Goal: Task Accomplishment & Management: Complete application form

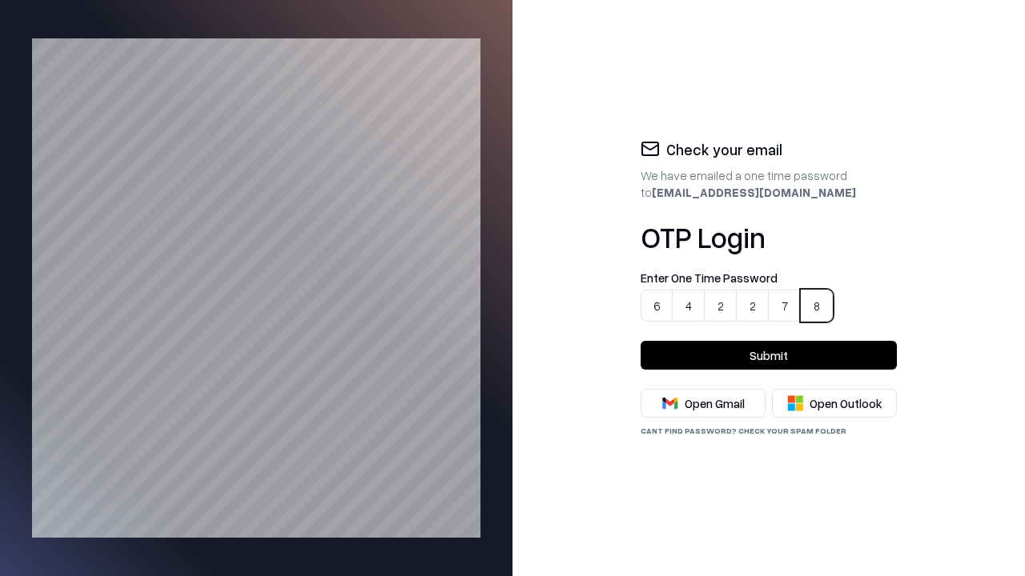
type input "******"
click at [768, 355] on button "Submit" at bounding box center [768, 355] width 256 height 29
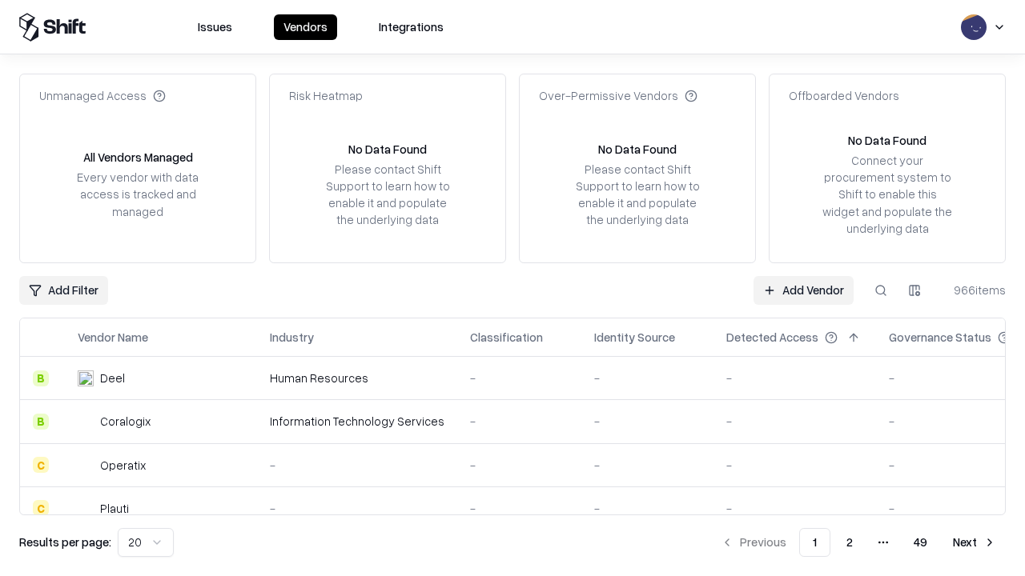
click at [804, 290] on link "Add Vendor" at bounding box center [803, 290] width 100 height 29
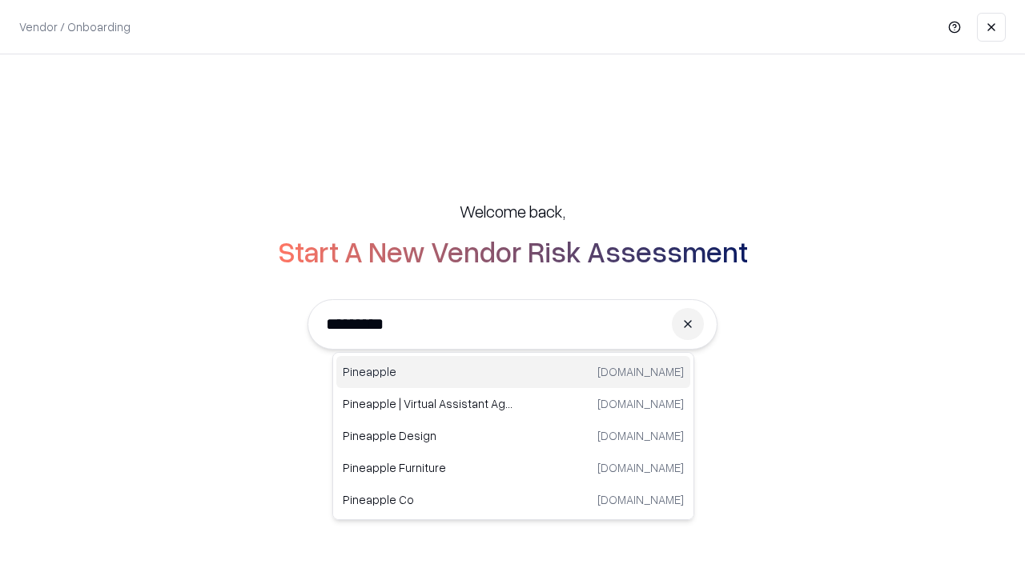
click at [513, 372] on div "Pineapple [DOMAIN_NAME]" at bounding box center [513, 372] width 354 height 32
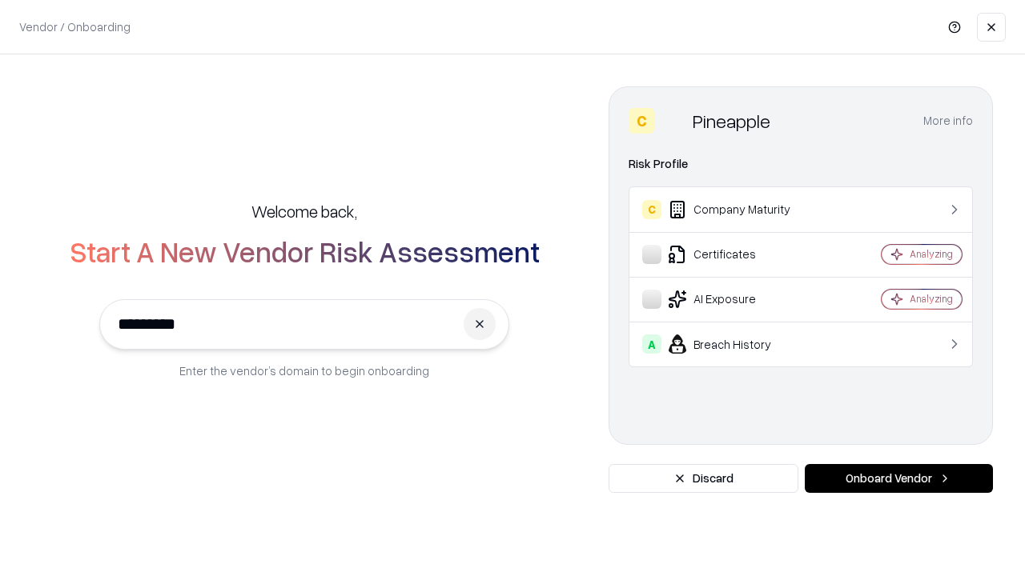
type input "*********"
click at [898, 479] on button "Onboard Vendor" at bounding box center [898, 478] width 188 height 29
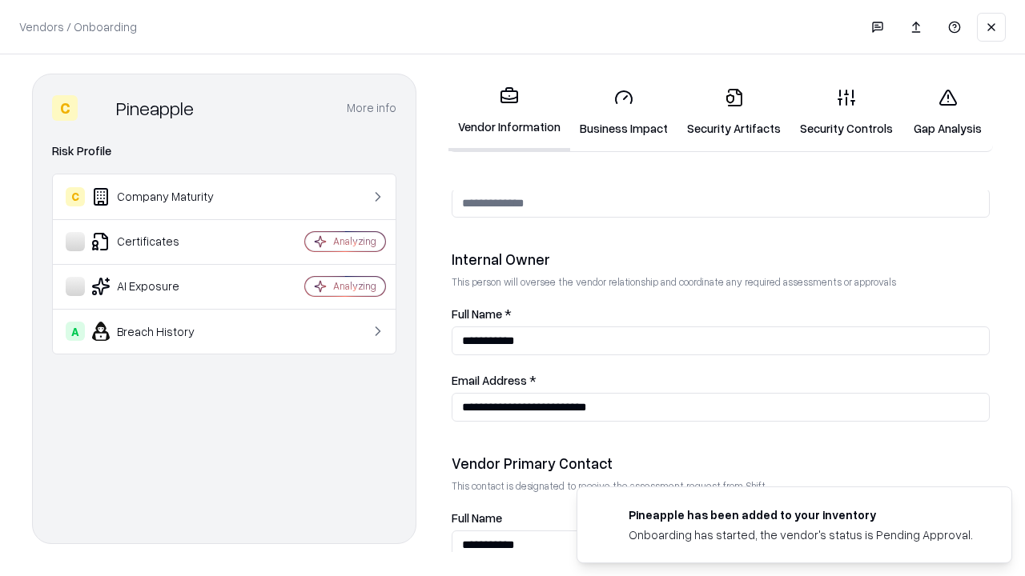
scroll to position [829, 0]
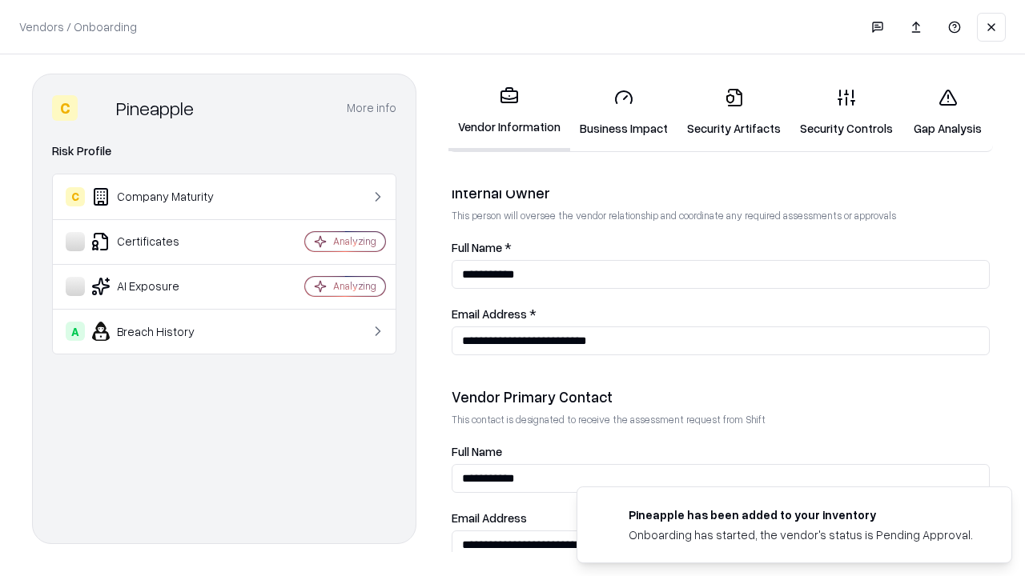
click at [618, 112] on link "Business Impact" at bounding box center [623, 112] width 107 height 74
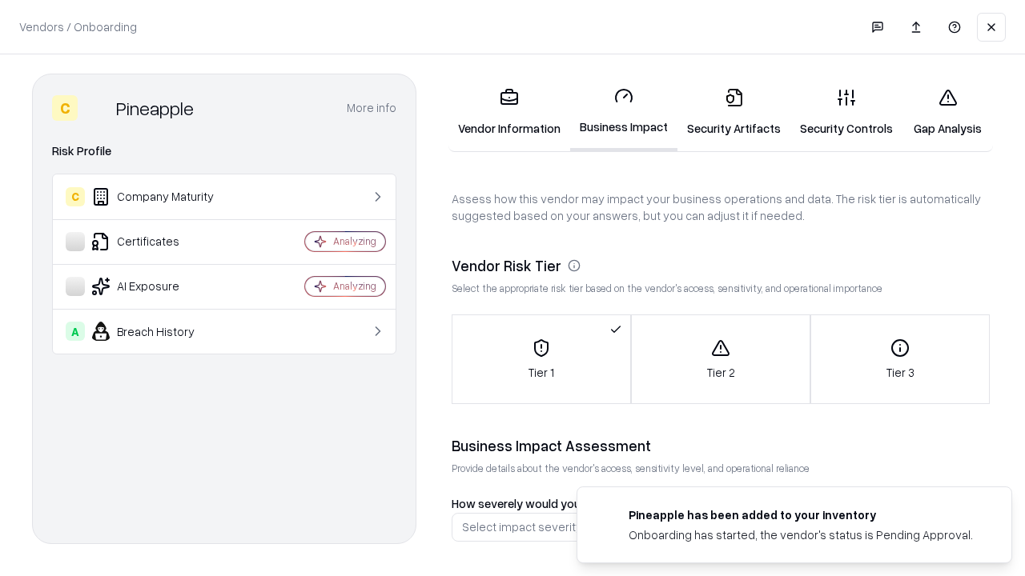
click at [940, 112] on link "Gap Analysis" at bounding box center [947, 112] width 90 height 74
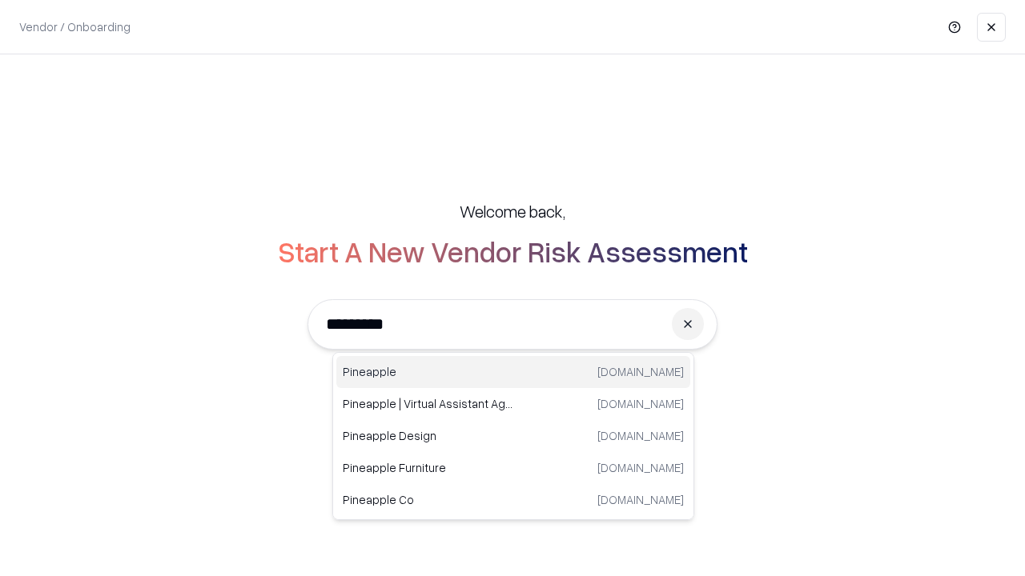
click at [513, 372] on div "Pineapple [DOMAIN_NAME]" at bounding box center [513, 372] width 354 height 32
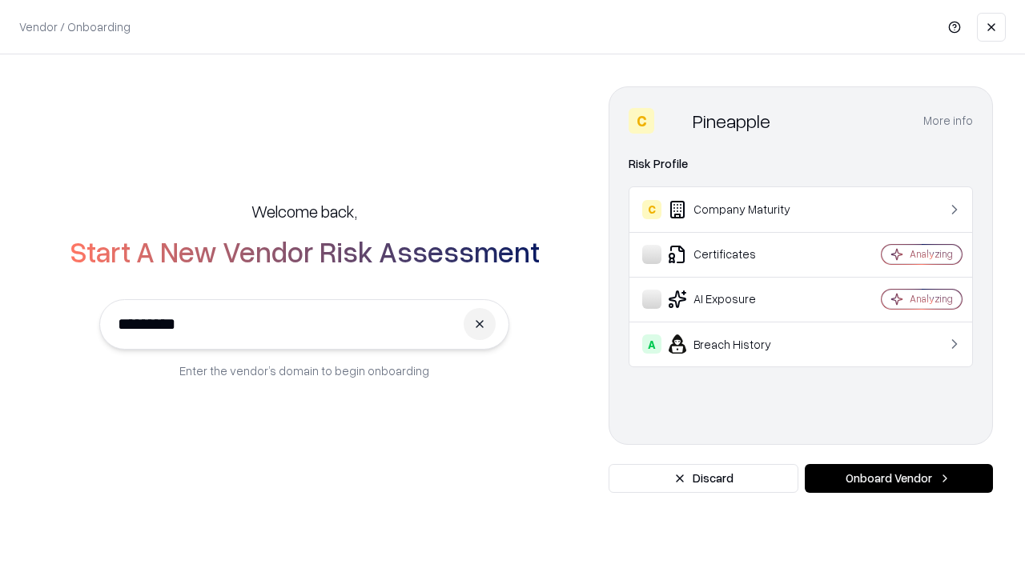
type input "*********"
click at [898, 479] on button "Onboard Vendor" at bounding box center [898, 478] width 188 height 29
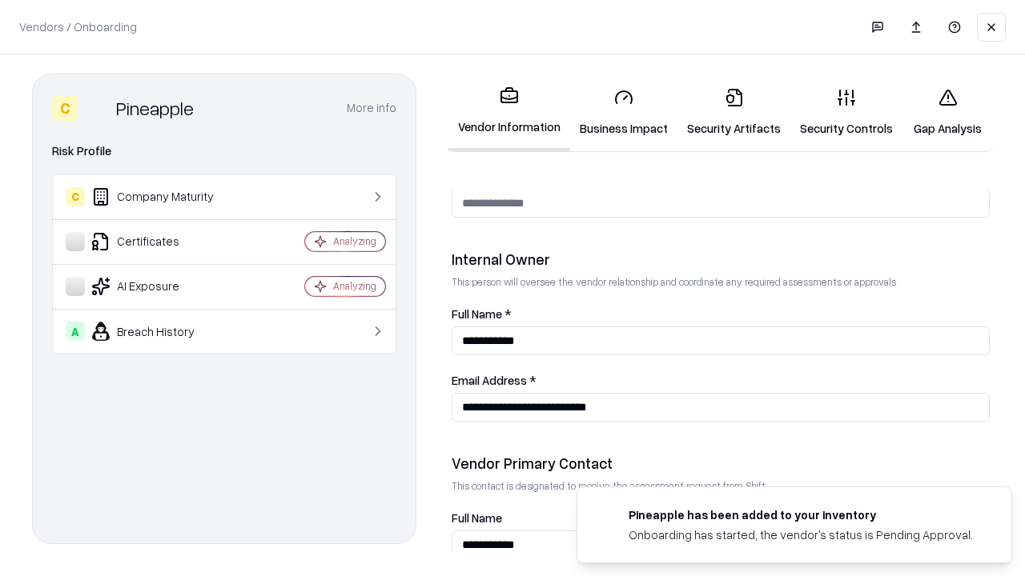
scroll to position [829, 0]
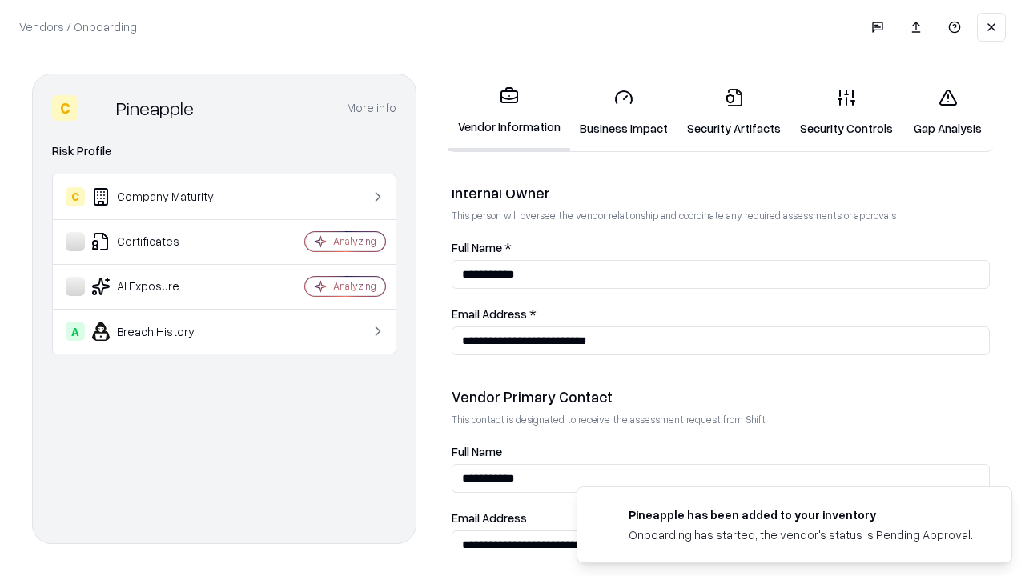
click at [940, 112] on link "Gap Analysis" at bounding box center [947, 112] width 90 height 74
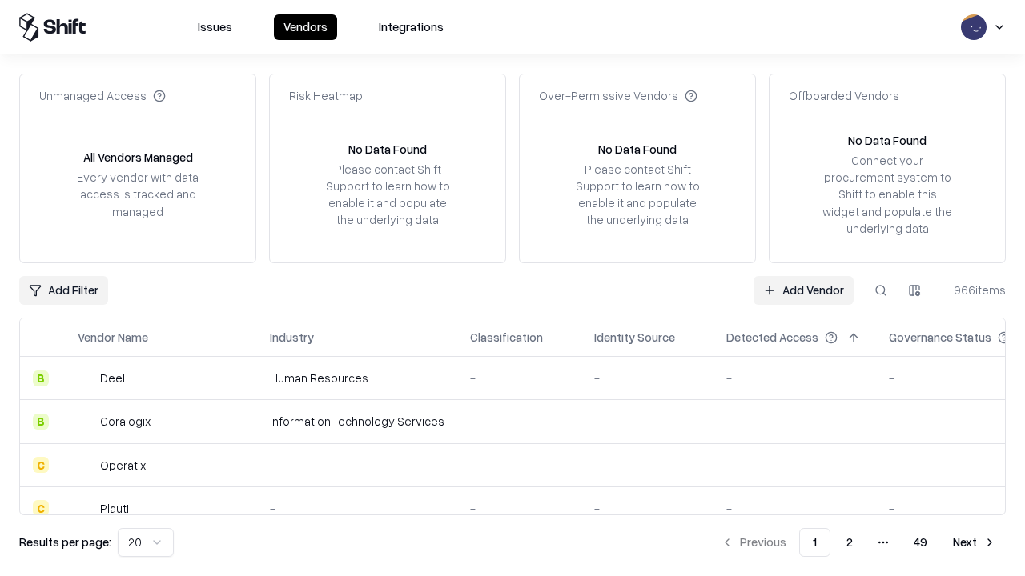
click at [804, 290] on link "Add Vendor" at bounding box center [803, 290] width 100 height 29
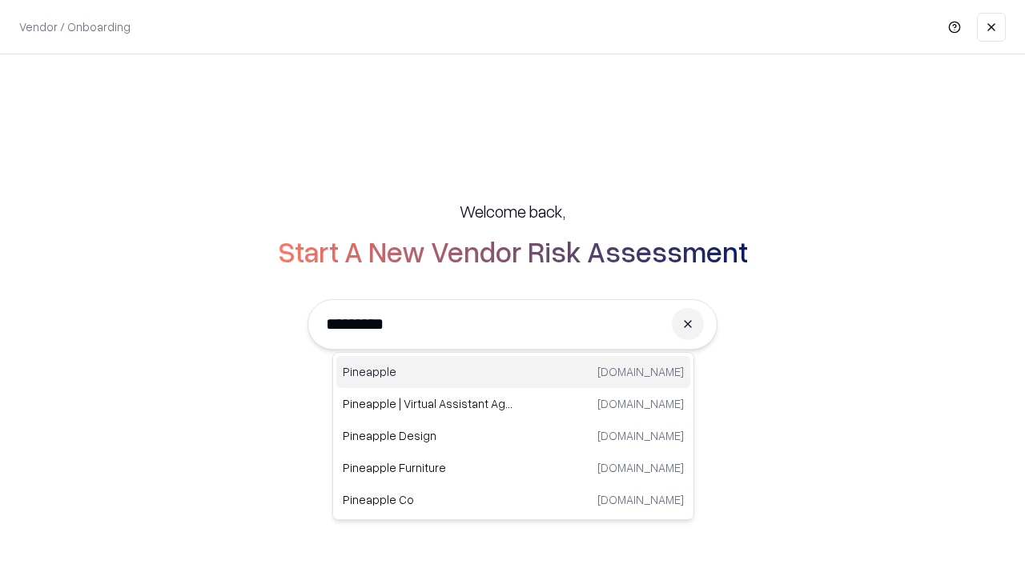
click at [513, 372] on div "Pineapple [DOMAIN_NAME]" at bounding box center [513, 372] width 354 height 32
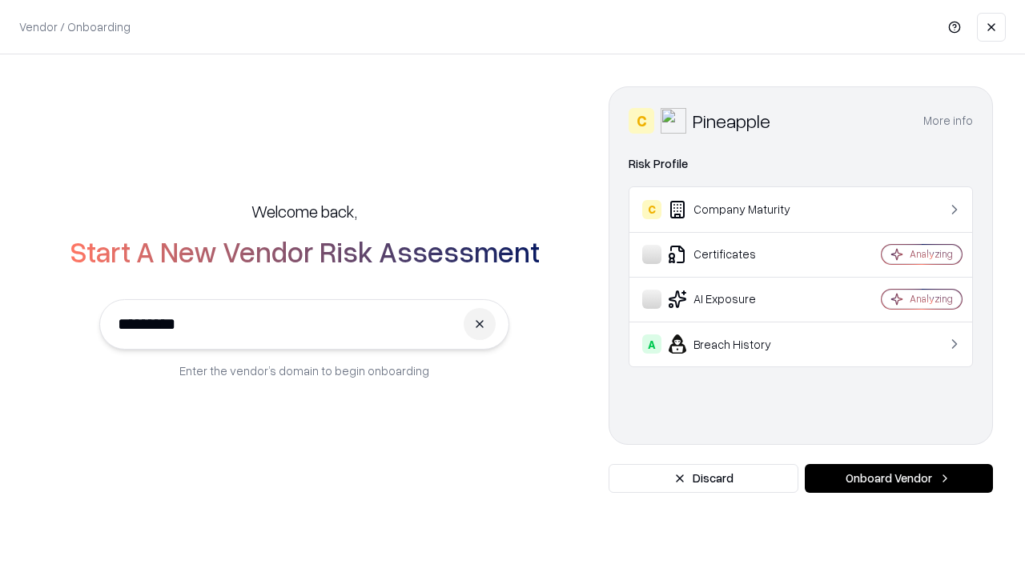
type input "*********"
click at [898, 479] on button "Onboard Vendor" at bounding box center [898, 478] width 188 height 29
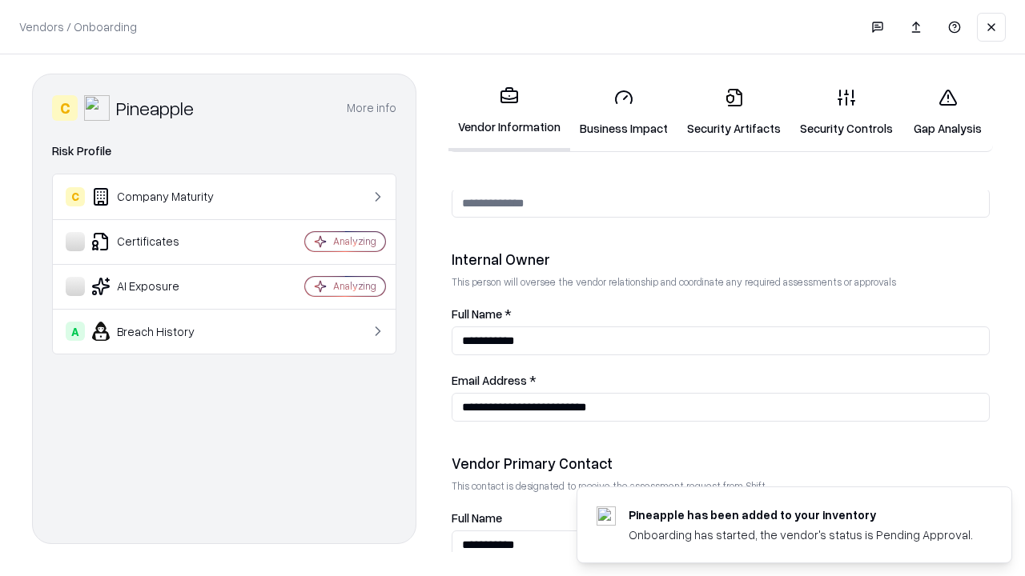
scroll to position [829, 0]
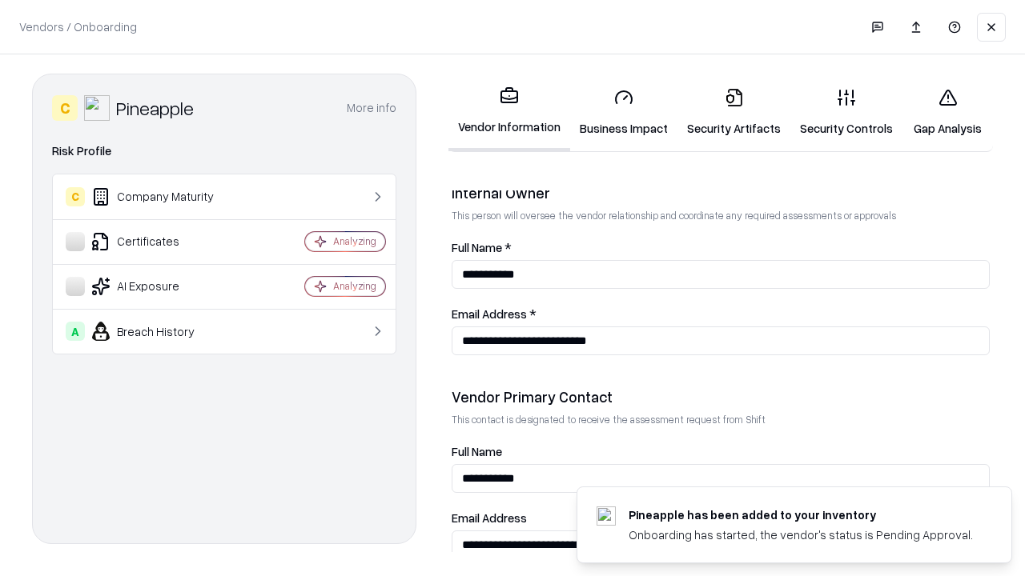
click at [618, 112] on link "Business Impact" at bounding box center [623, 112] width 107 height 74
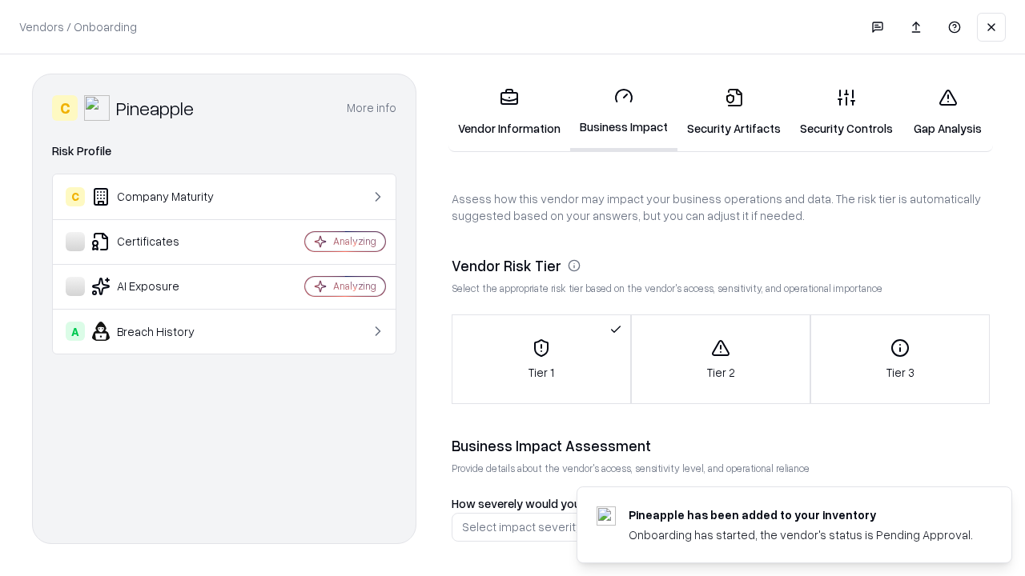
click at [724, 112] on link "Security Artifacts" at bounding box center [733, 112] width 113 height 74
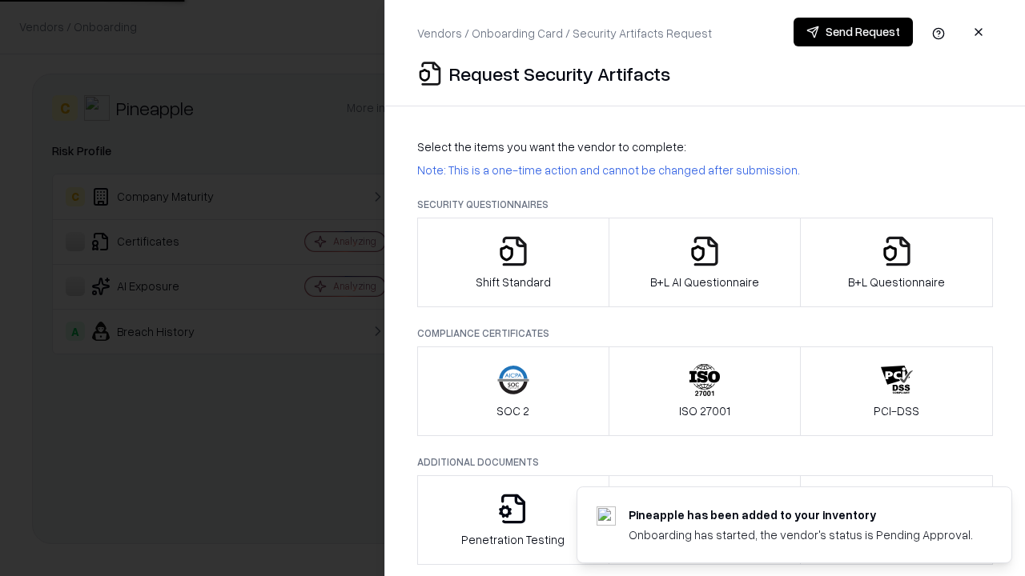
click at [512, 263] on icon "button" at bounding box center [513, 251] width 32 height 32
click at [853, 32] on button "Send Request" at bounding box center [852, 32] width 119 height 29
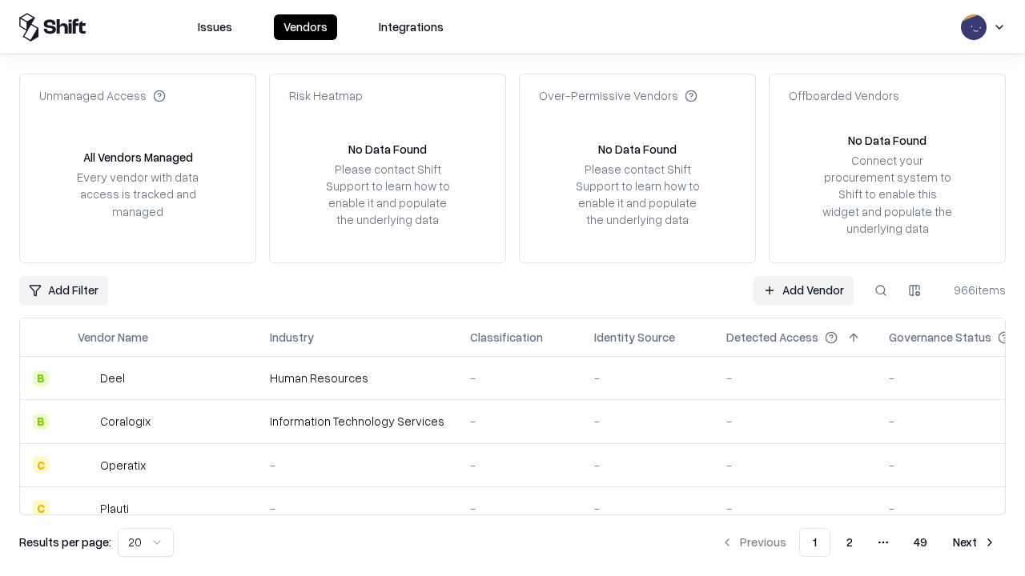
click at [880, 290] on button at bounding box center [880, 290] width 29 height 29
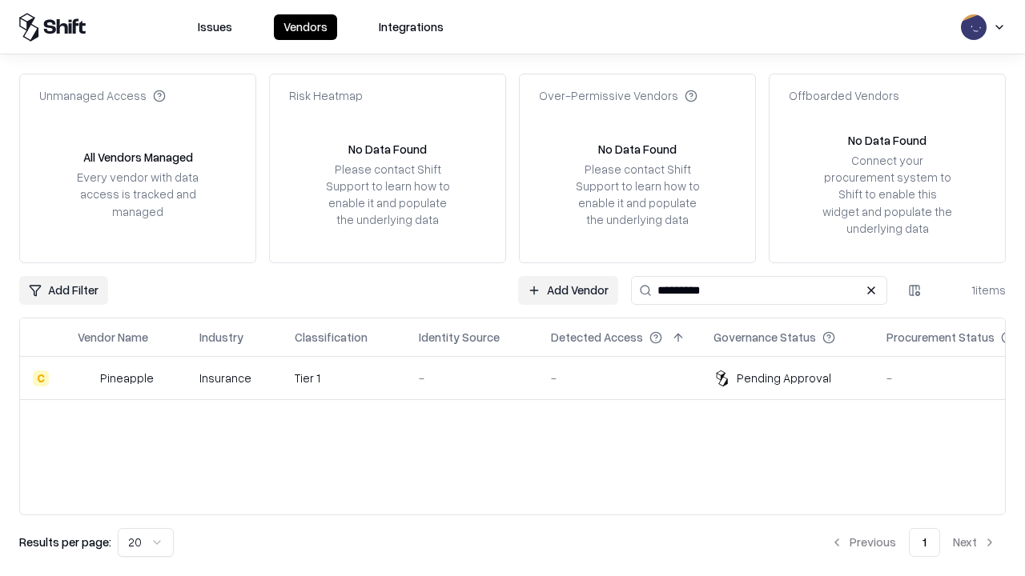
type input "*********"
click at [522, 378] on td "-" at bounding box center [472, 378] width 132 height 43
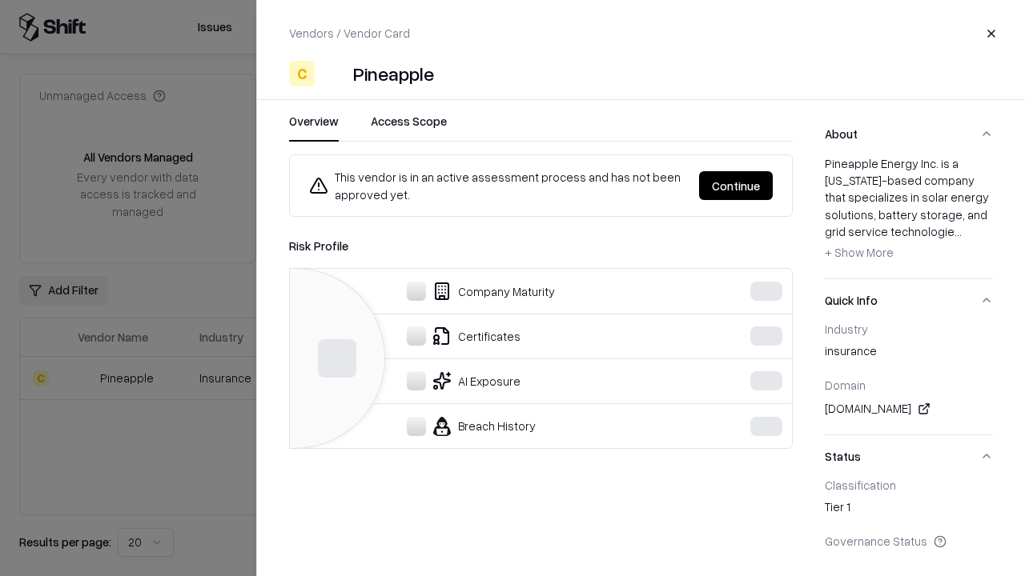
click at [736, 186] on button "Continue" at bounding box center [736, 185] width 74 height 29
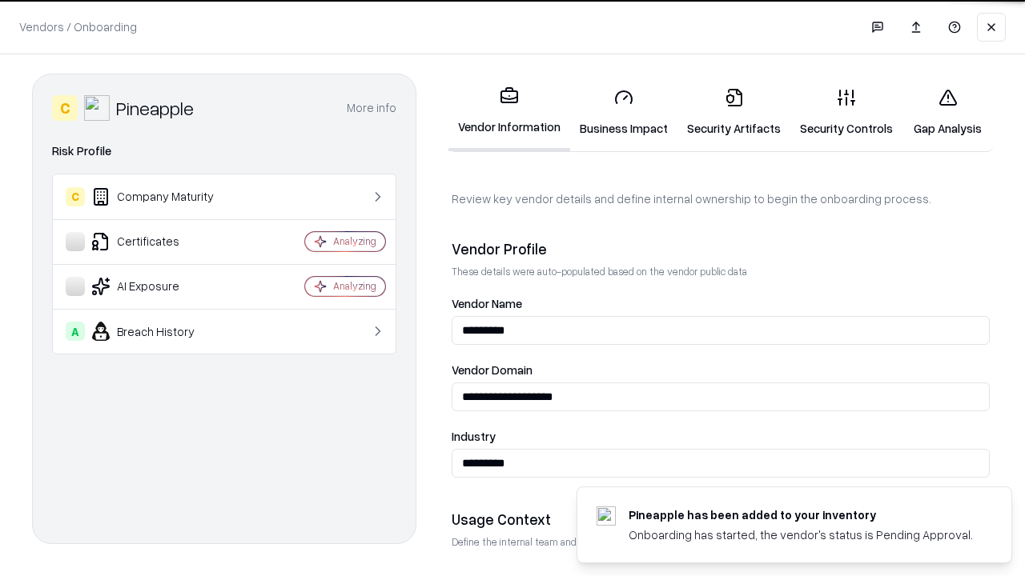
click at [724, 112] on link "Security Artifacts" at bounding box center [733, 112] width 113 height 74
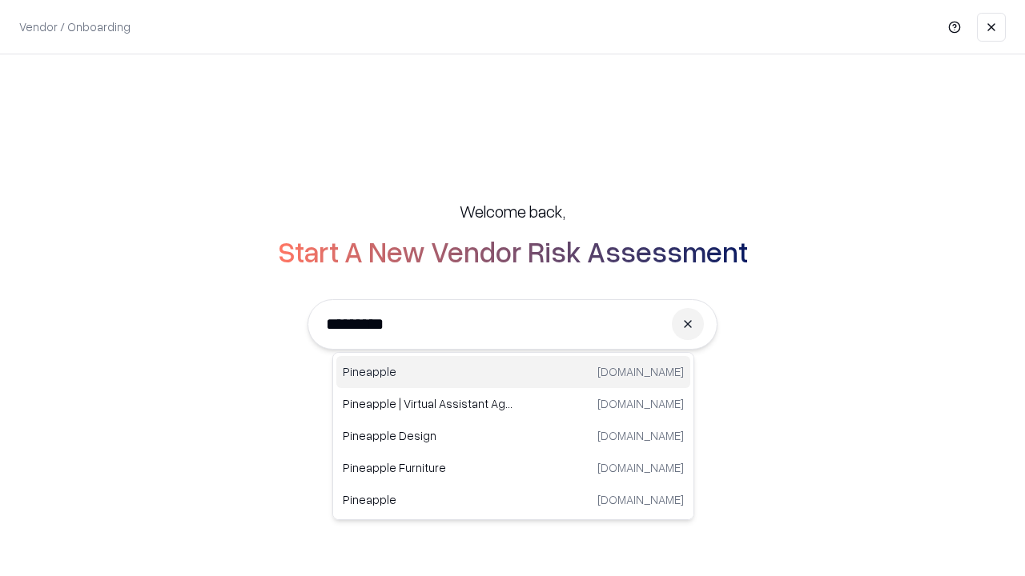
click at [513, 372] on div "Pineapple [DOMAIN_NAME]" at bounding box center [513, 372] width 354 height 32
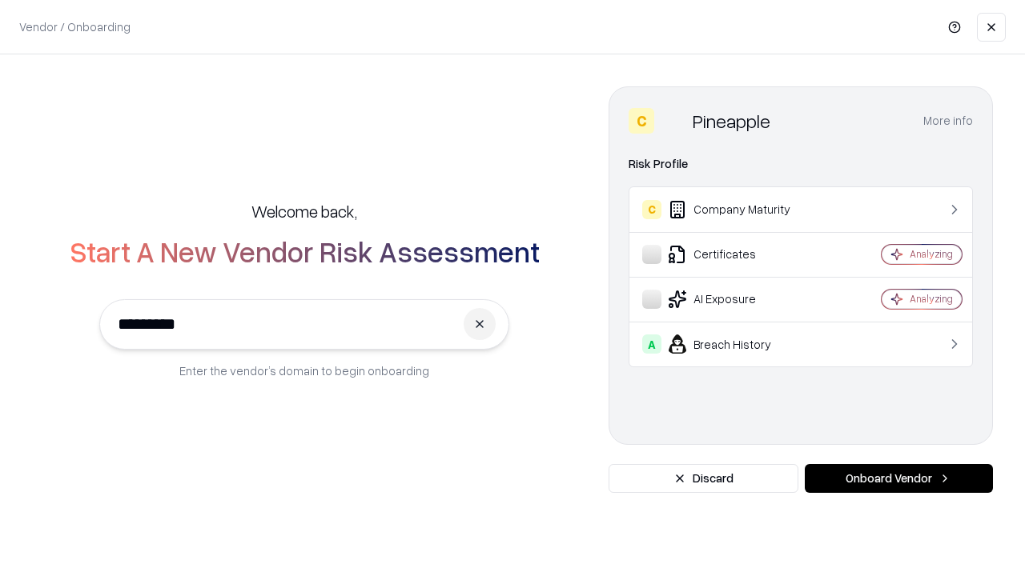
type input "*********"
click at [898, 479] on button "Onboard Vendor" at bounding box center [898, 478] width 188 height 29
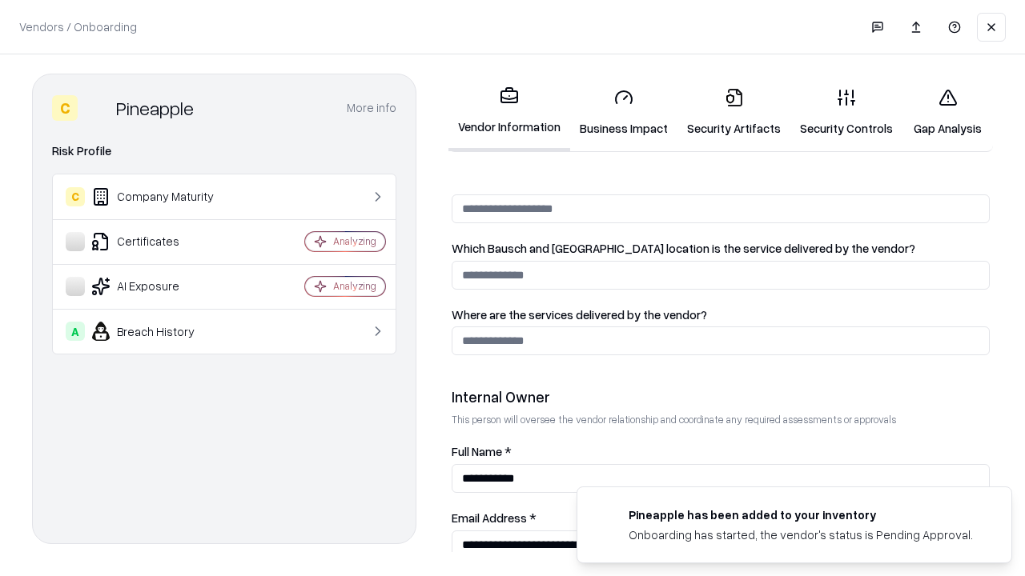
scroll to position [829, 0]
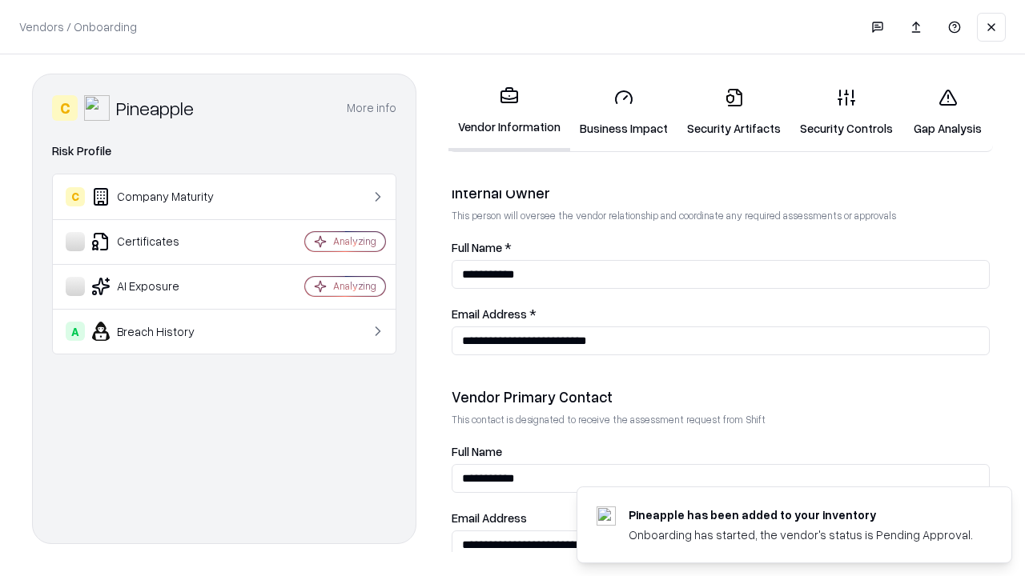
click at [940, 112] on link "Gap Analysis" at bounding box center [947, 112] width 90 height 74
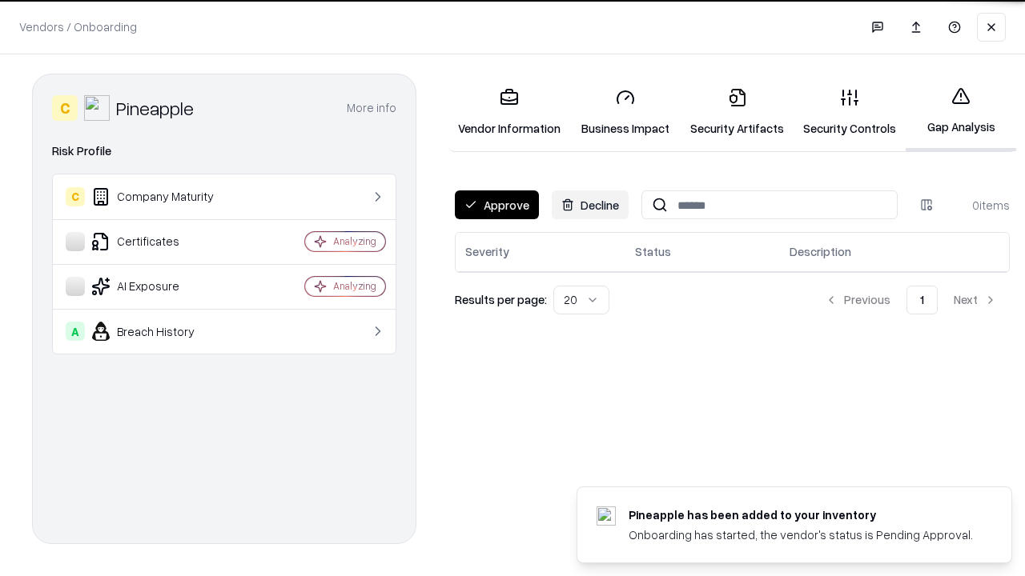
click at [495, 204] on button "Approve" at bounding box center [497, 204] width 84 height 29
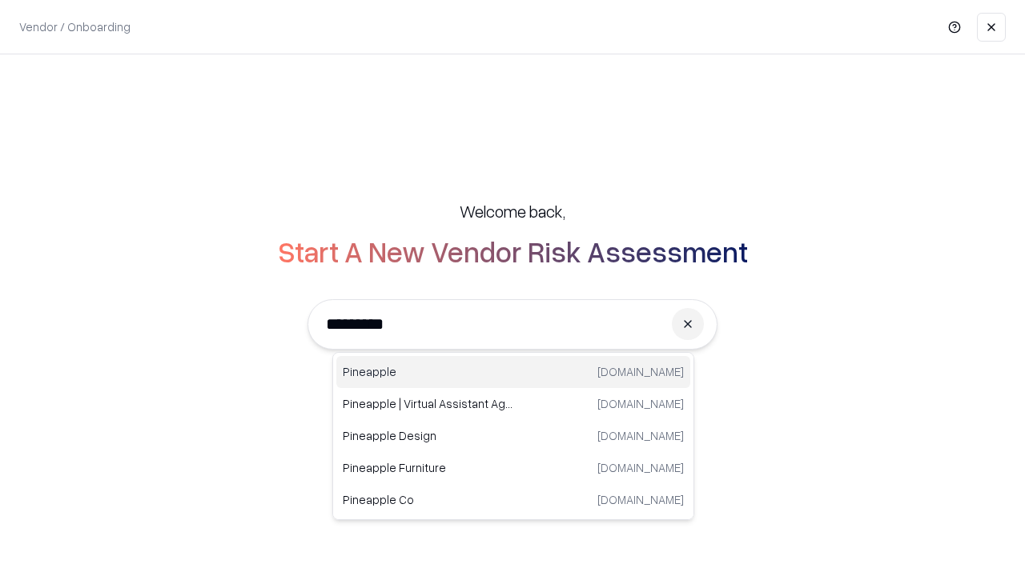
click at [513, 372] on div "Pineapple [DOMAIN_NAME]" at bounding box center [513, 372] width 354 height 32
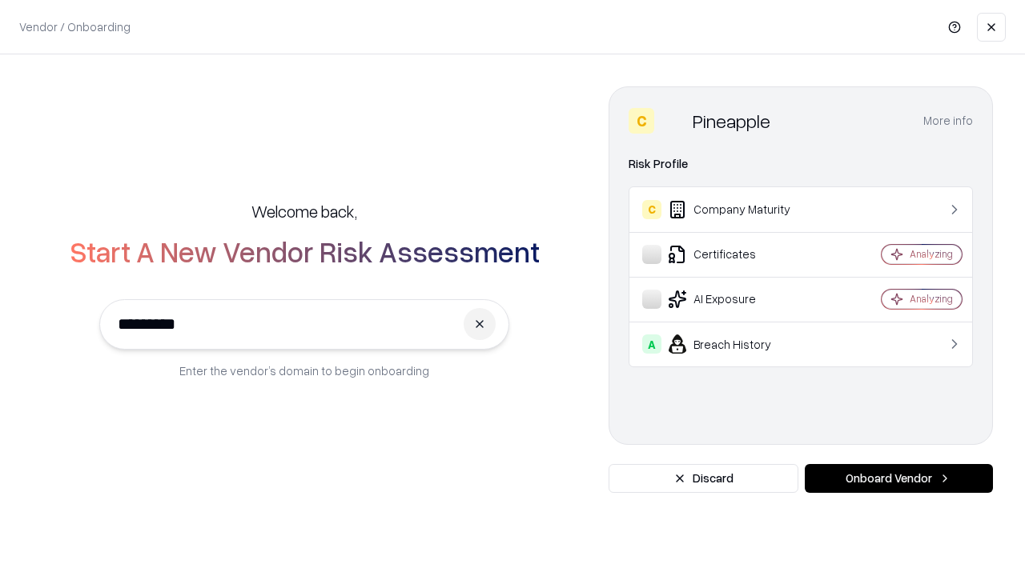
type input "*********"
click at [898, 479] on button "Onboard Vendor" at bounding box center [898, 478] width 188 height 29
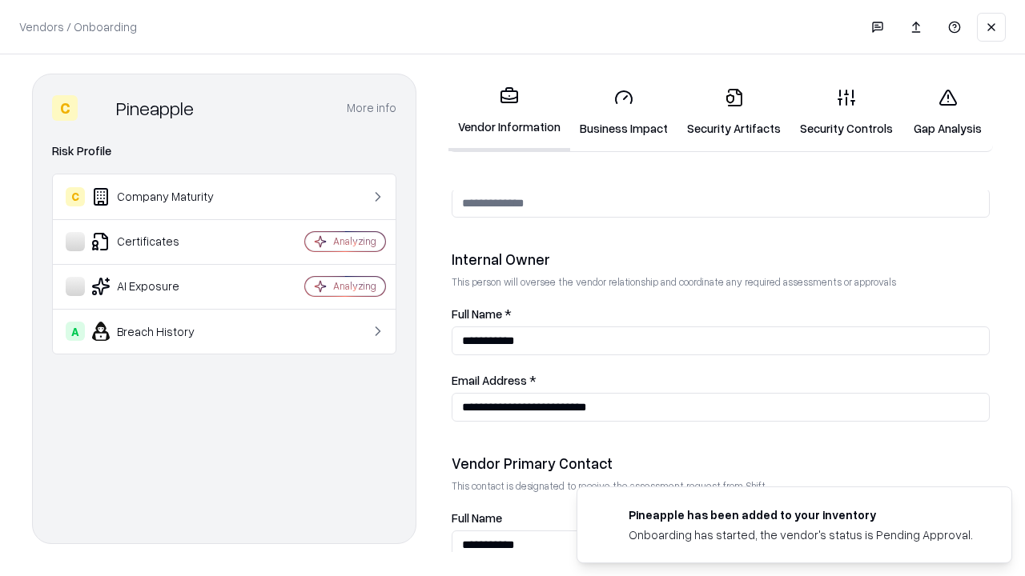
scroll to position [829, 0]
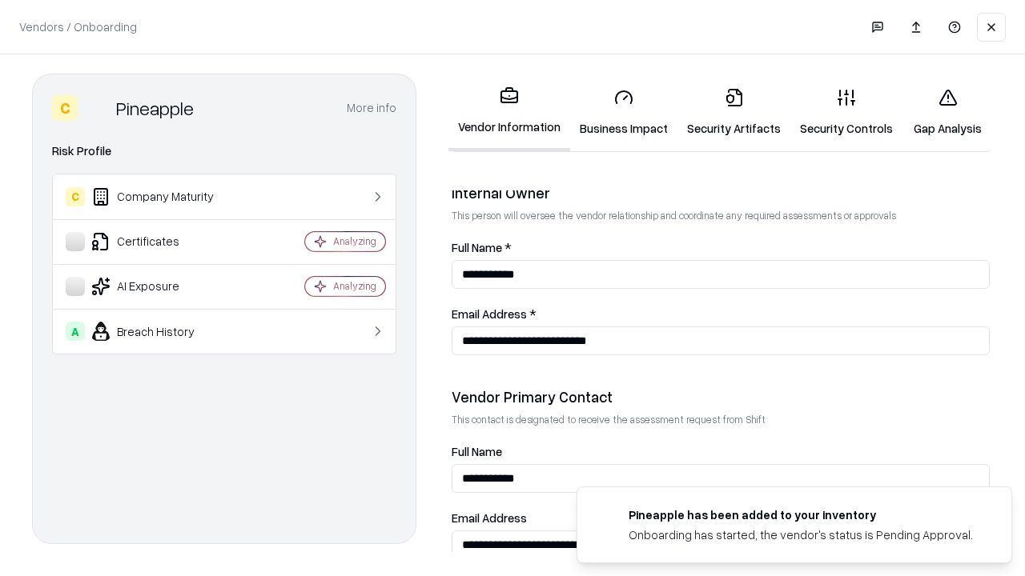
click at [618, 112] on link "Business Impact" at bounding box center [623, 112] width 107 height 74
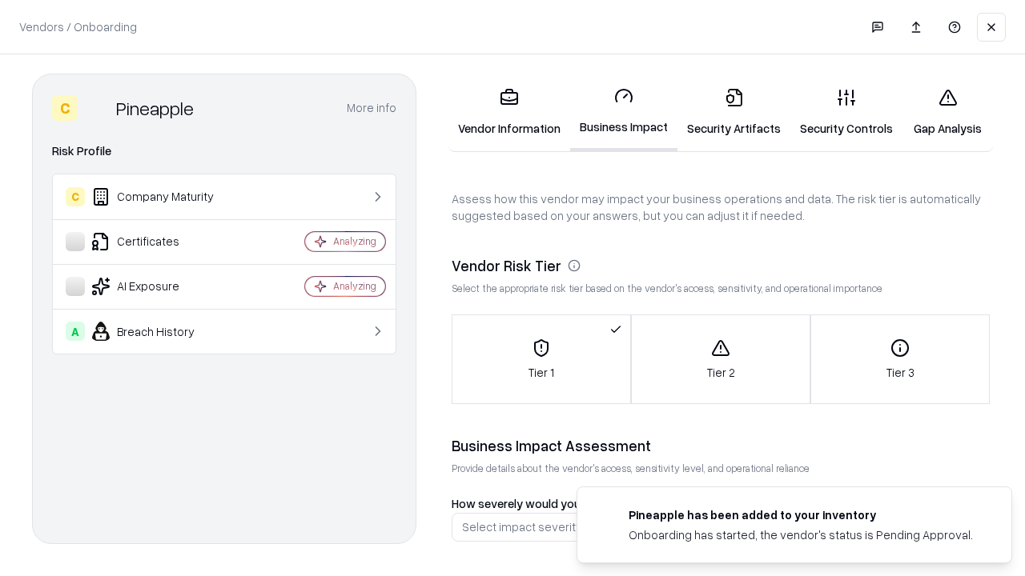
click at [724, 112] on link "Security Artifacts" at bounding box center [733, 112] width 113 height 74
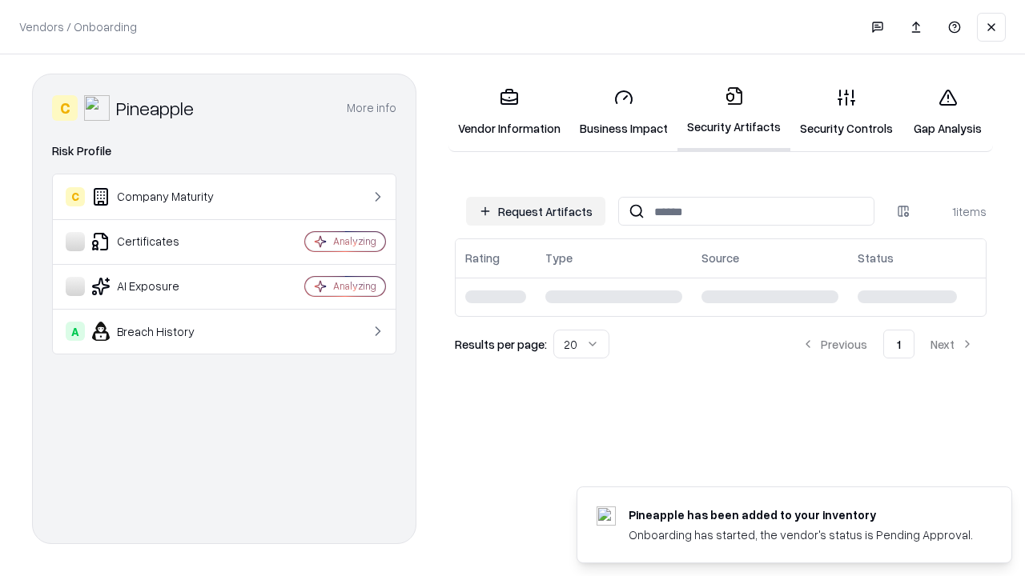
click at [538, 211] on button "Request Artifacts" at bounding box center [535, 211] width 139 height 29
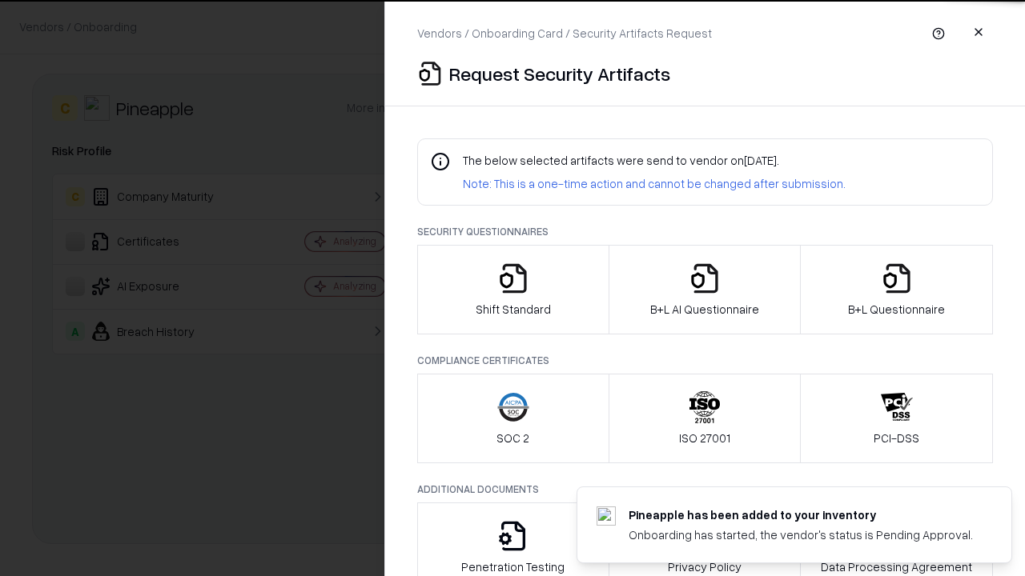
click at [512, 290] on icon "button" at bounding box center [513, 279] width 32 height 32
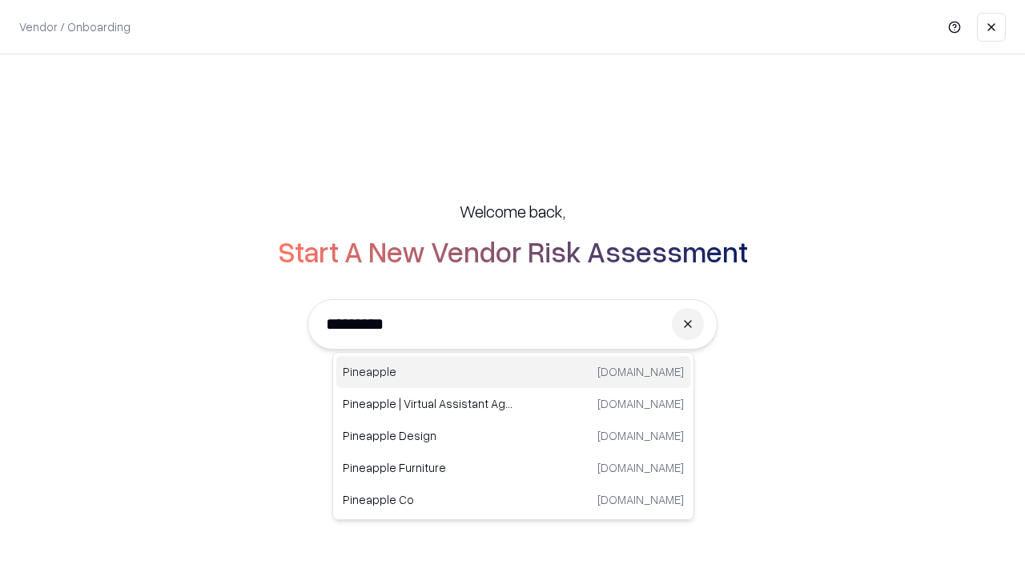
click at [513, 372] on div "Pineapple [DOMAIN_NAME]" at bounding box center [513, 372] width 354 height 32
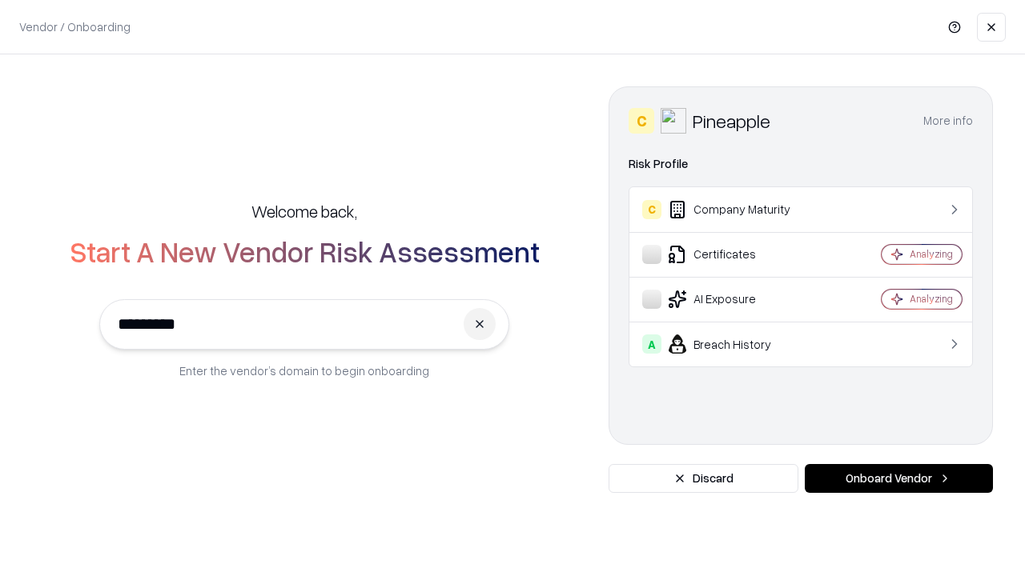
type input "*********"
click at [898, 479] on button "Onboard Vendor" at bounding box center [898, 478] width 188 height 29
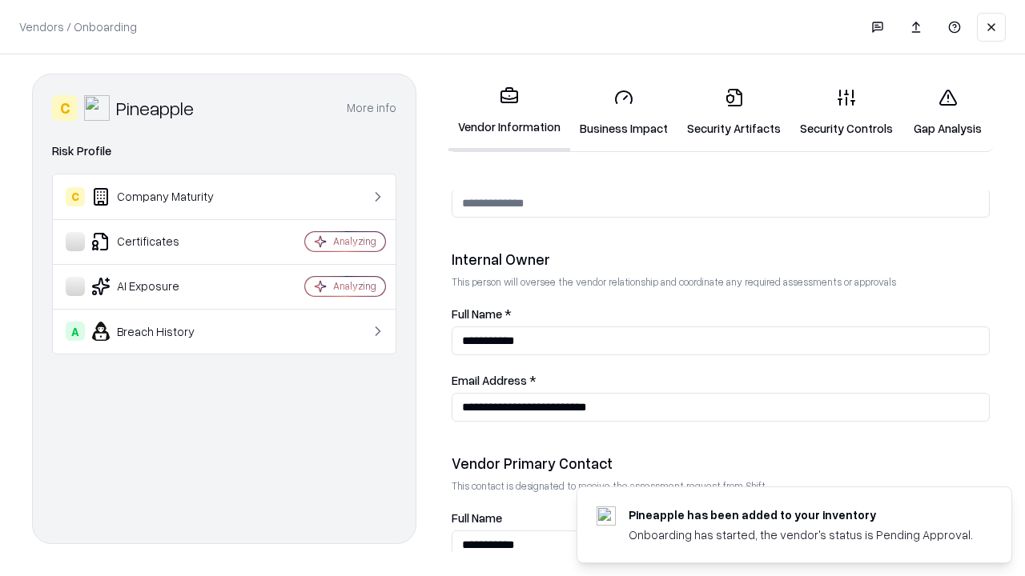
scroll to position [829, 0]
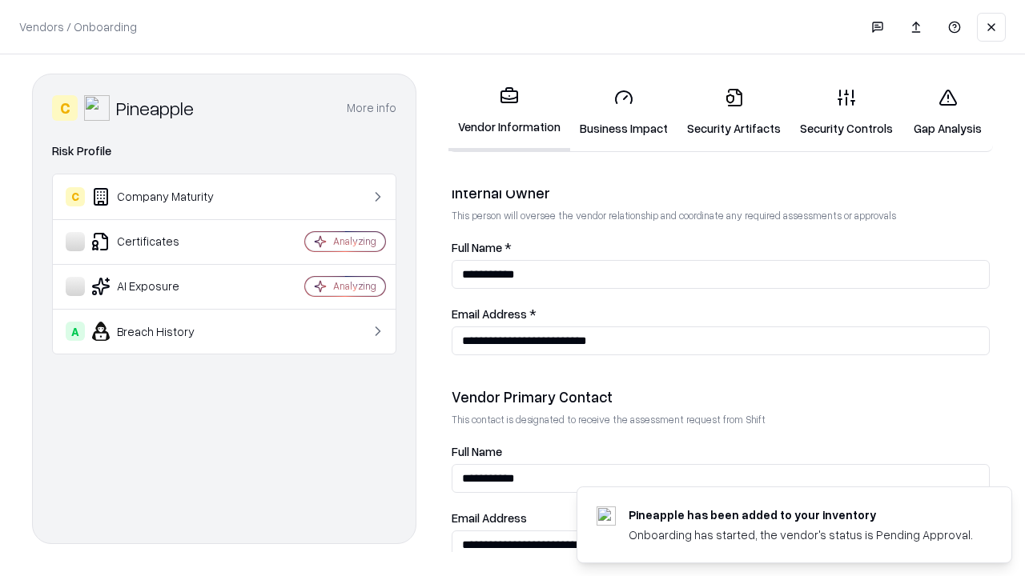
click at [940, 112] on link "Gap Analysis" at bounding box center [947, 112] width 90 height 74
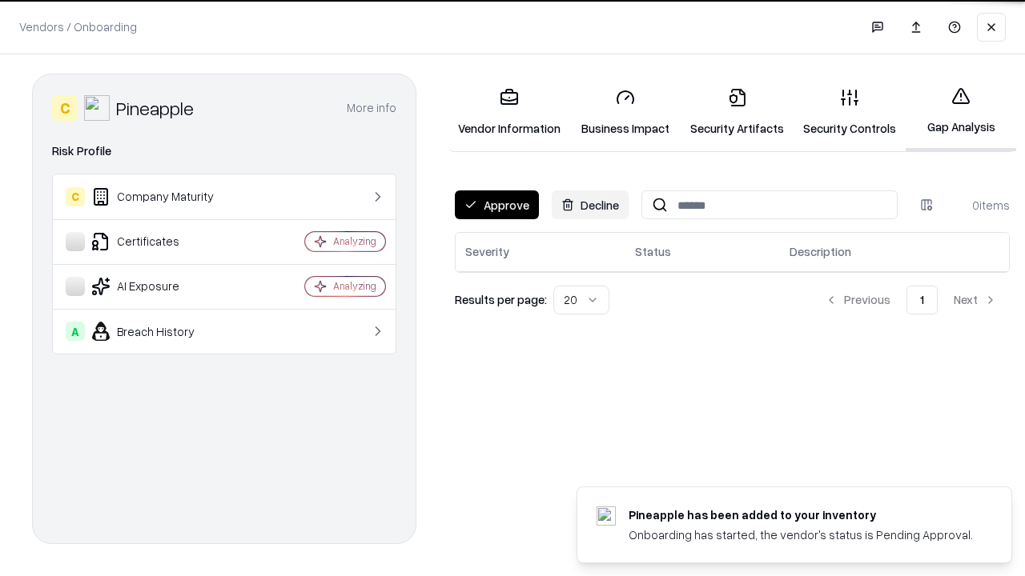
click at [495, 204] on button "Approve" at bounding box center [497, 204] width 84 height 29
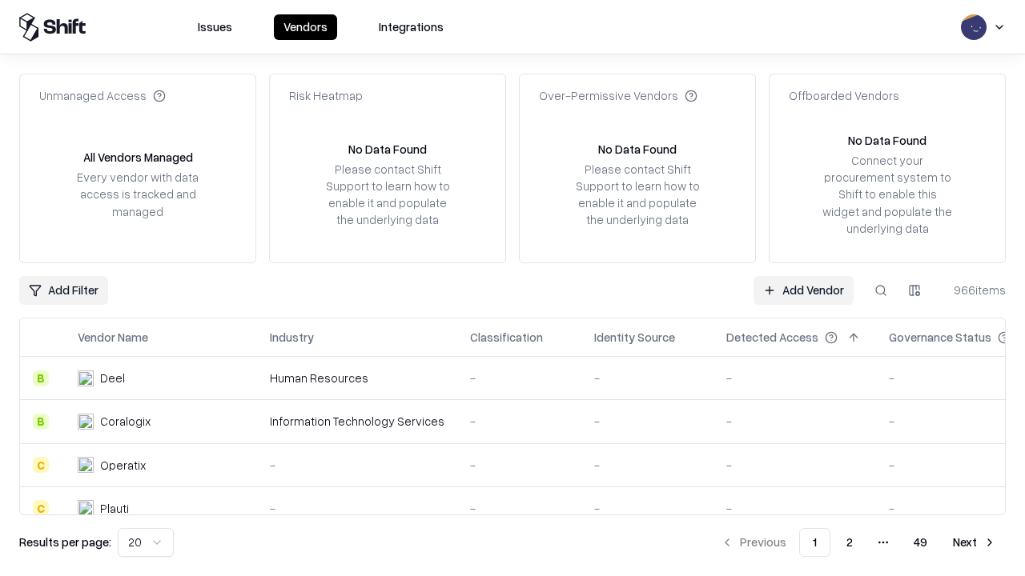
click at [804, 290] on link "Add Vendor" at bounding box center [803, 290] width 100 height 29
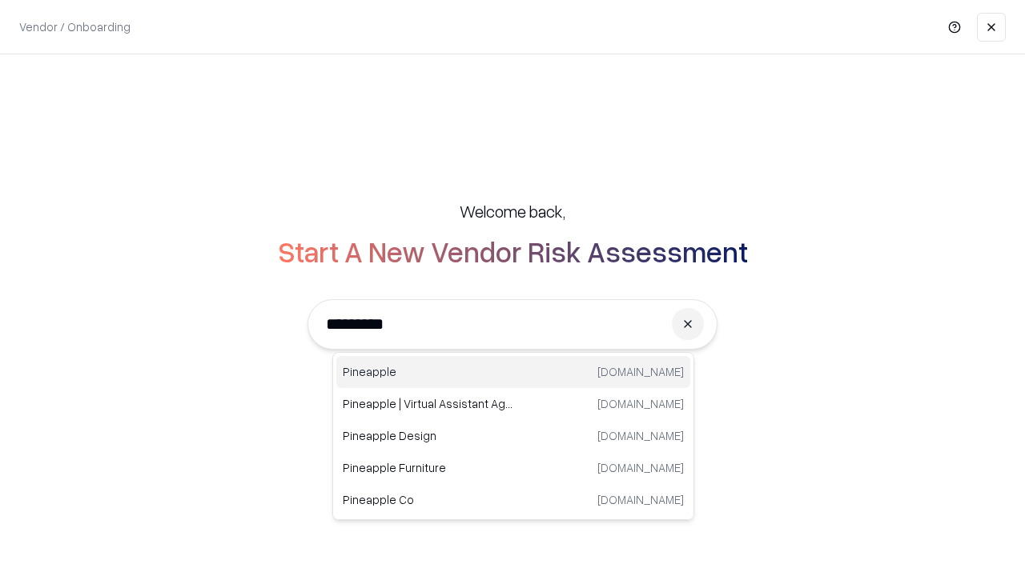
click at [513, 372] on div "Pineapple [DOMAIN_NAME]" at bounding box center [513, 372] width 354 height 32
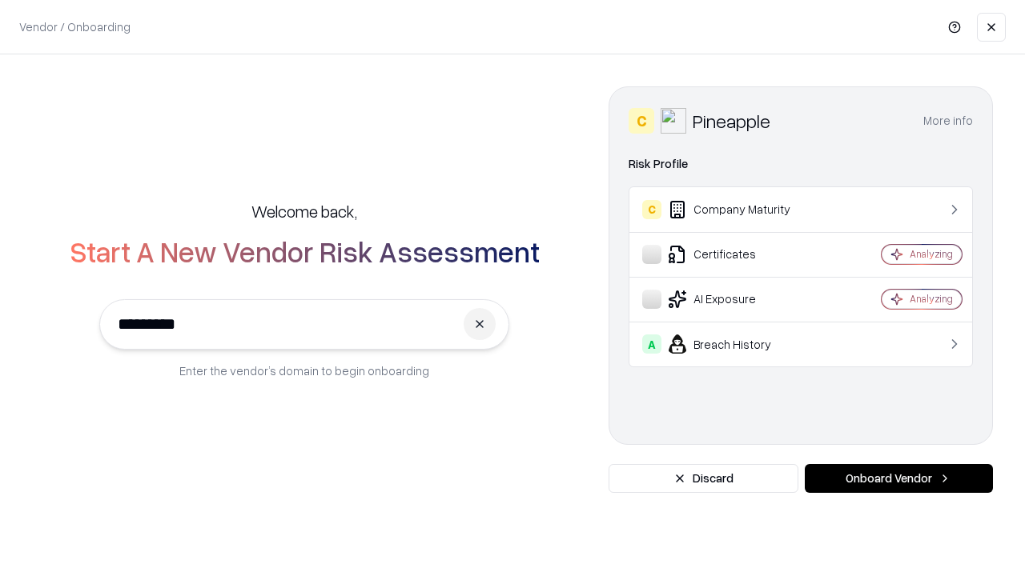
type input "*********"
click at [898, 479] on button "Onboard Vendor" at bounding box center [898, 478] width 188 height 29
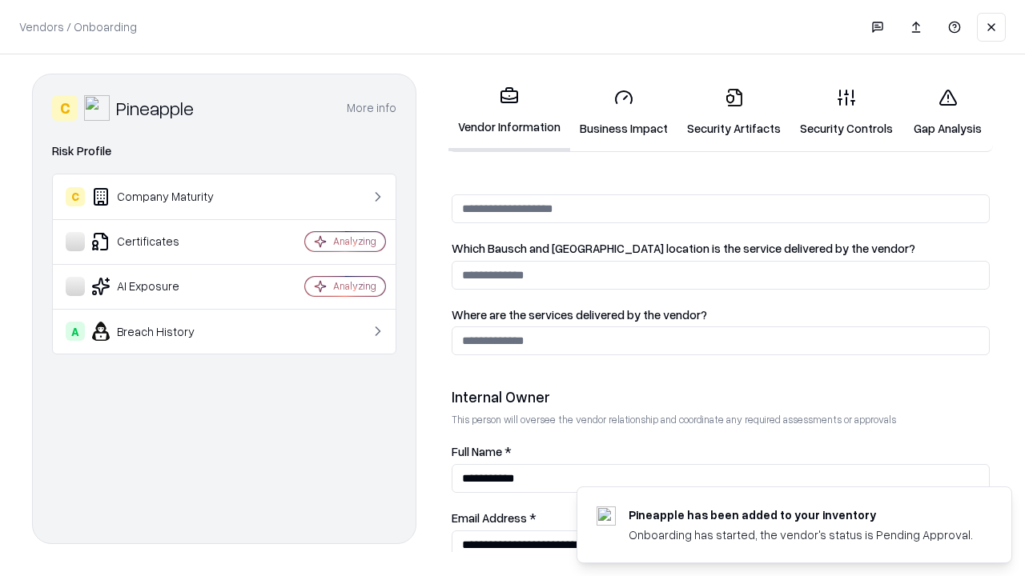
scroll to position [829, 0]
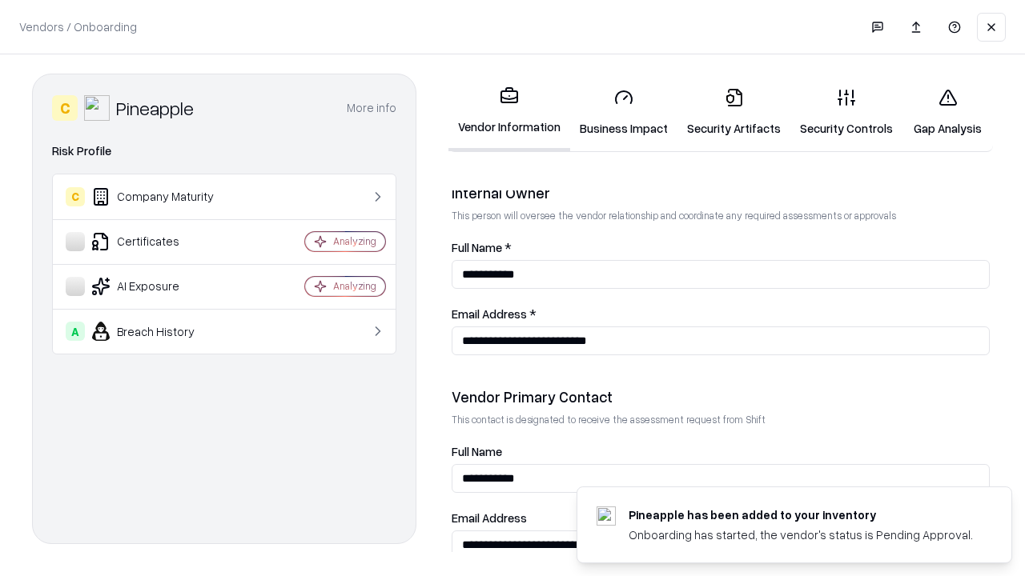
click at [724, 112] on link "Security Artifacts" at bounding box center [733, 112] width 113 height 74
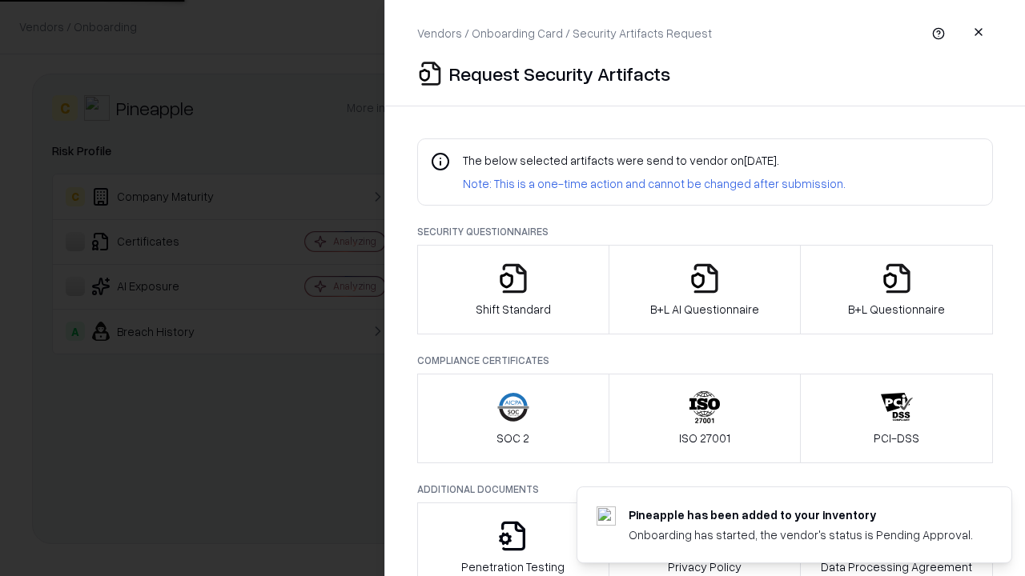
click at [896, 290] on icon "button" at bounding box center [896, 279] width 32 height 32
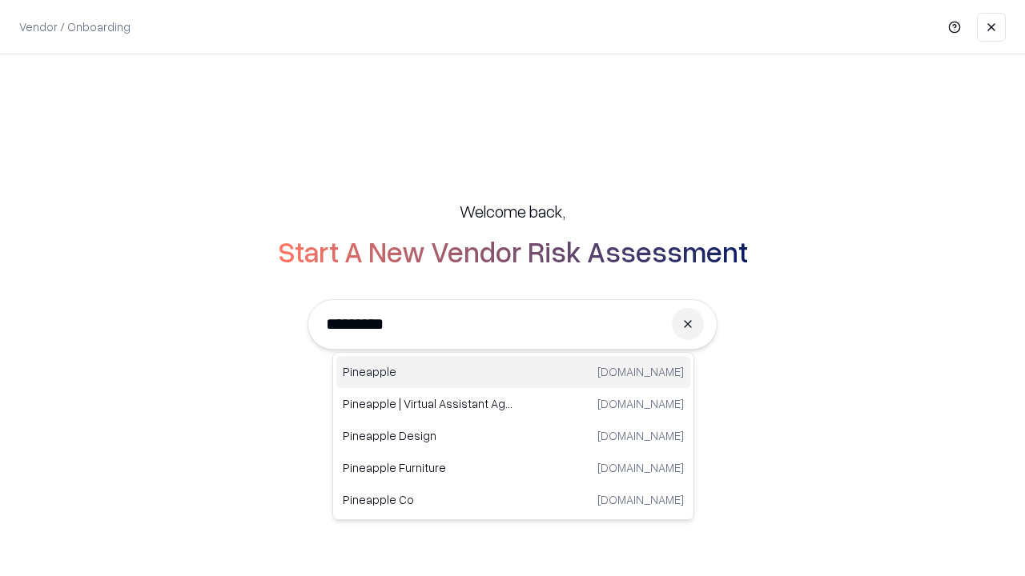
click at [513, 372] on div "Pineapple [DOMAIN_NAME]" at bounding box center [513, 372] width 354 height 32
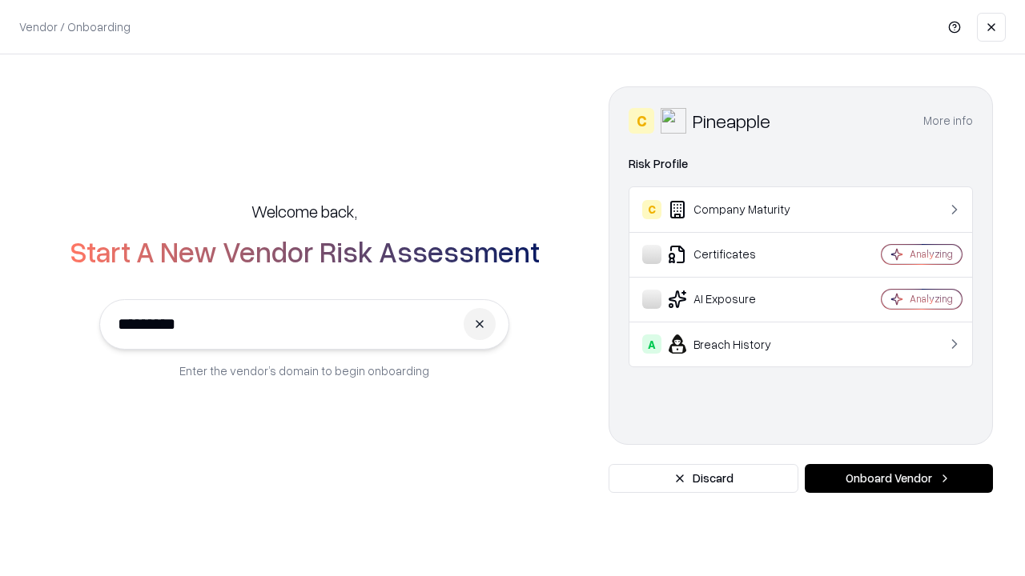
type input "*********"
click at [898, 479] on button "Onboard Vendor" at bounding box center [898, 478] width 188 height 29
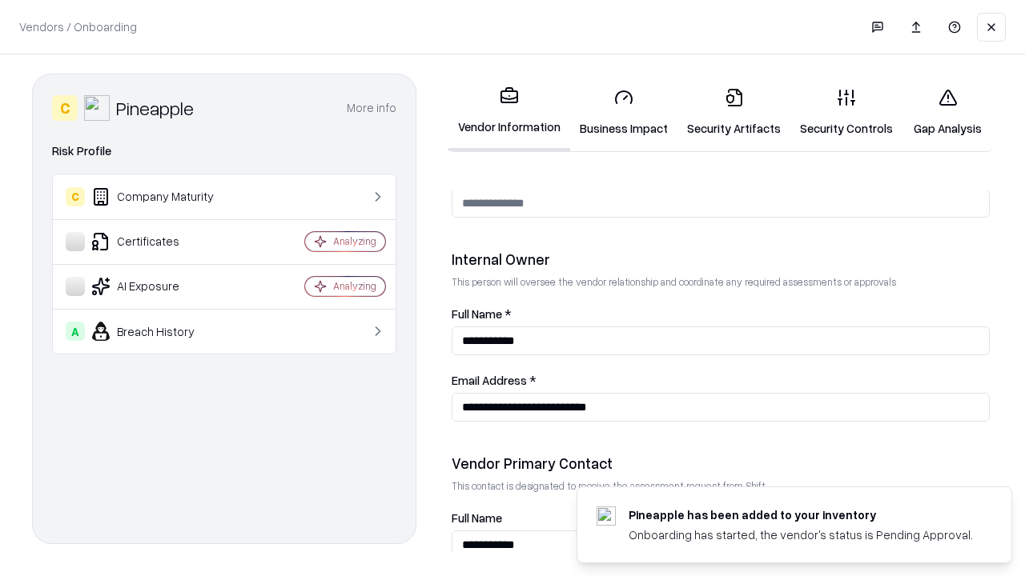
scroll to position [829, 0]
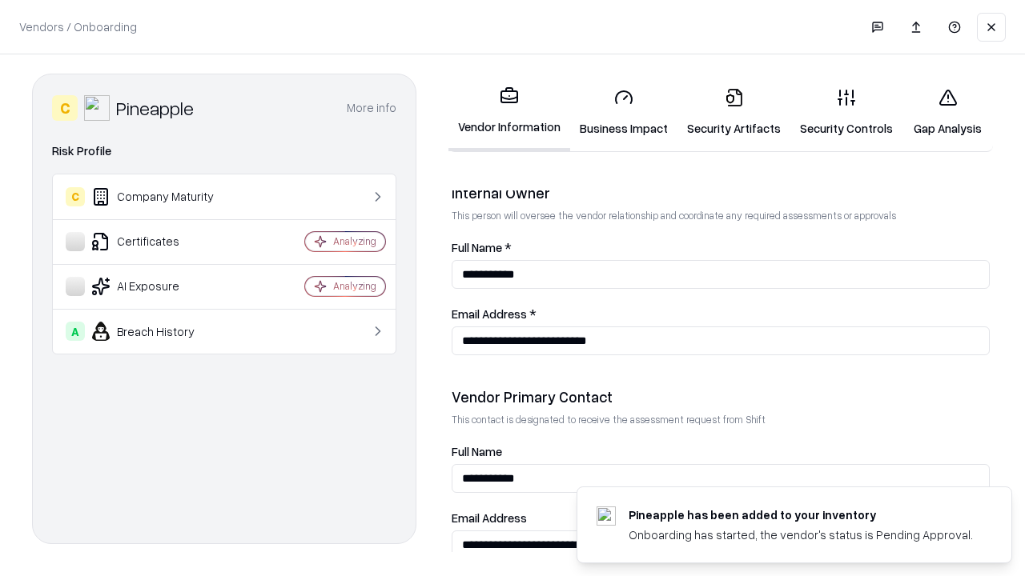
click at [940, 112] on link "Gap Analysis" at bounding box center [947, 112] width 90 height 74
